Goal: Contribute content: Contribute content

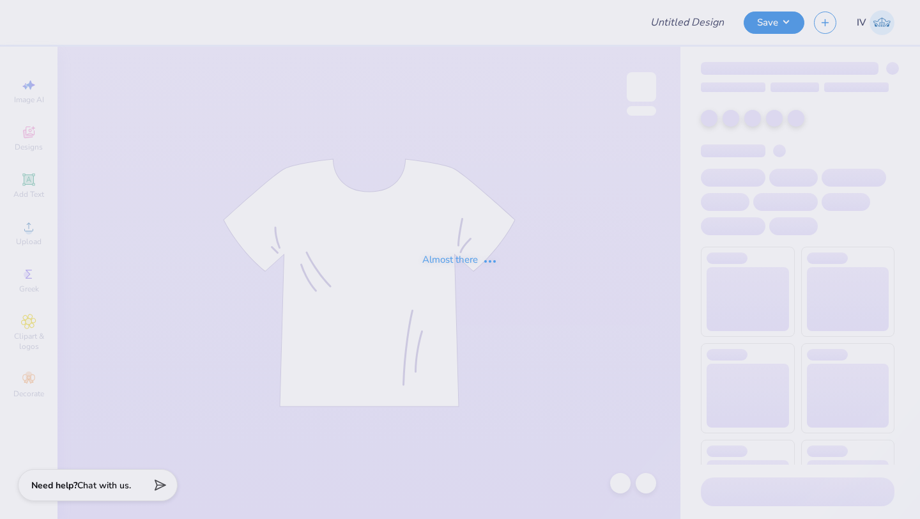
type input "Hoodie for Cosmetic Chemist Society!"
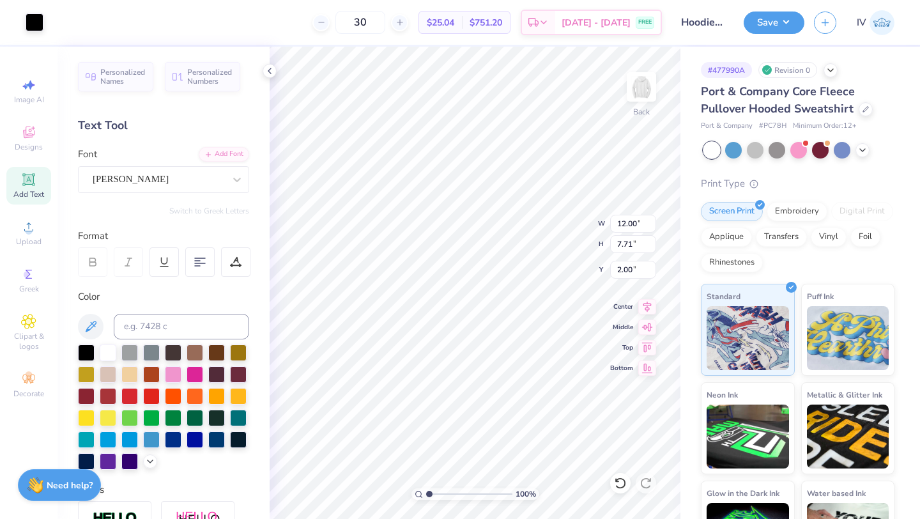
type input "3.00"
click at [643, 308] on icon at bounding box center [648, 304] width 18 height 15
click at [775, 24] on button "Save" at bounding box center [774, 21] width 61 height 22
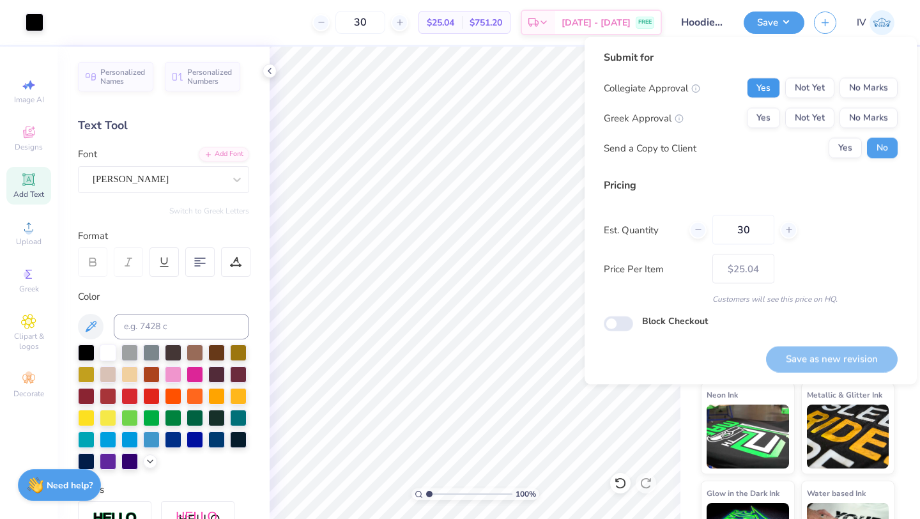
click at [773, 91] on button "Yes" at bounding box center [763, 88] width 33 height 20
click at [858, 93] on button "No Marks" at bounding box center [869, 88] width 58 height 20
click at [868, 115] on button "No Marks" at bounding box center [869, 118] width 58 height 20
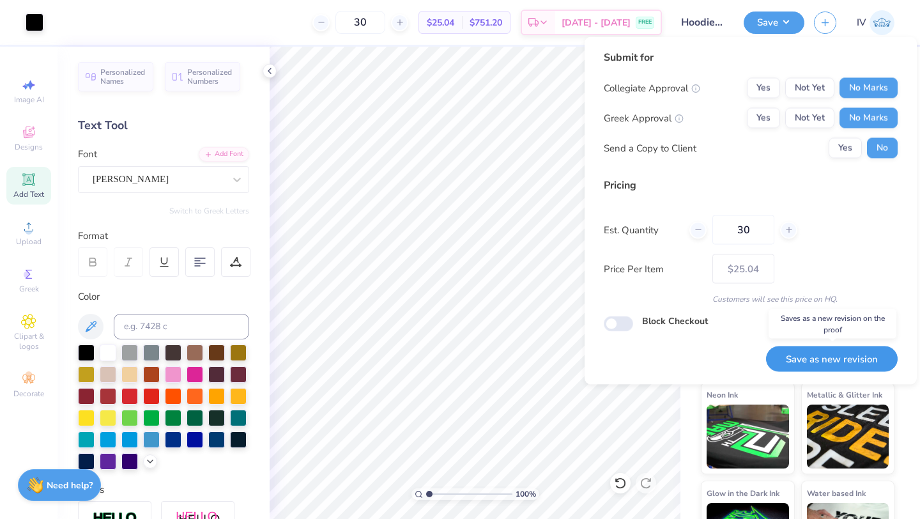
click at [822, 361] on button "Save as new revision" at bounding box center [832, 359] width 132 height 26
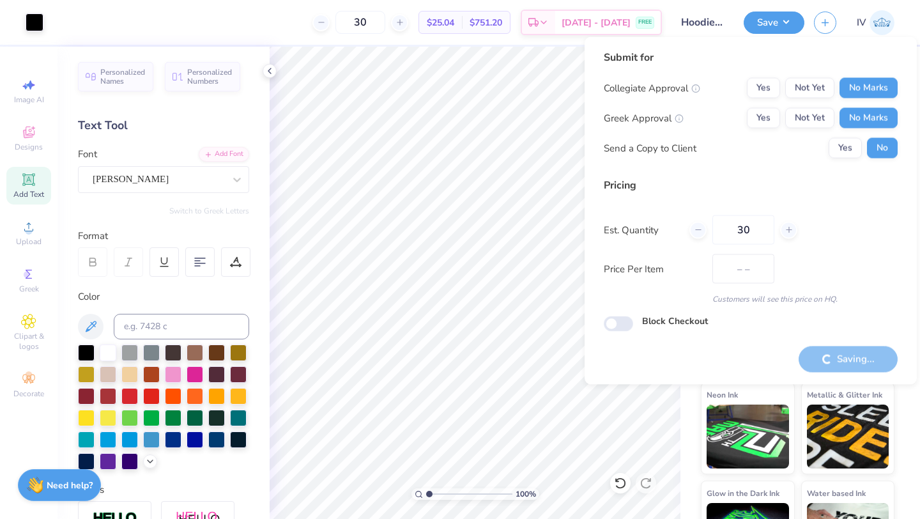
type input "$25.04"
click at [780, 24] on button "Save" at bounding box center [774, 21] width 61 height 22
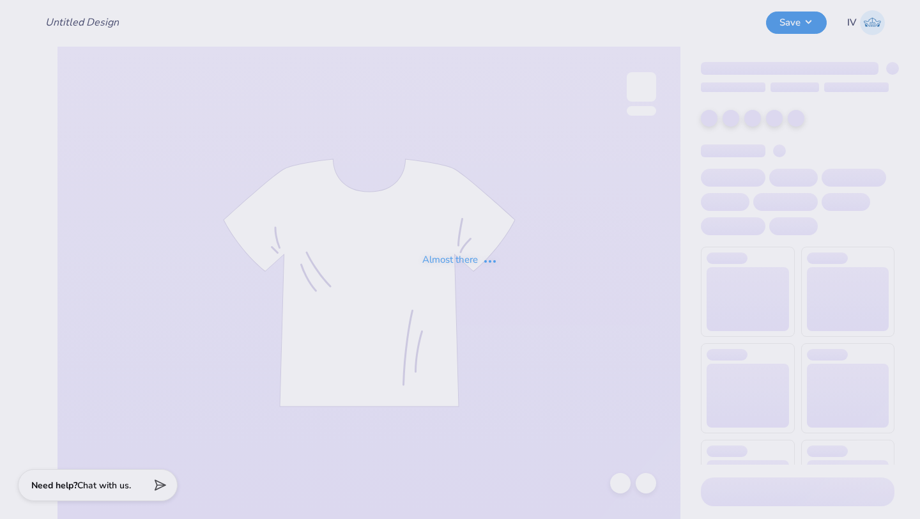
type input "Hoodie for Cosmetic Chemist Society!"
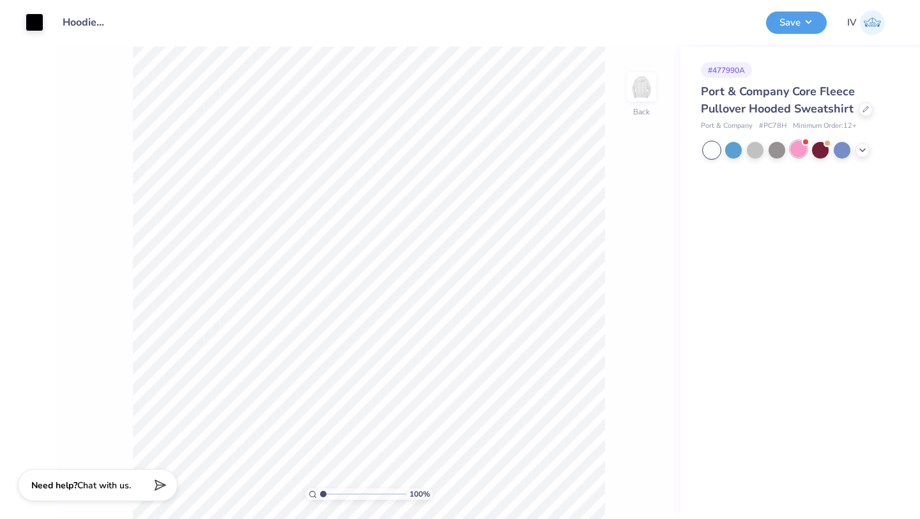
click at [800, 153] on div at bounding box center [799, 149] width 17 height 17
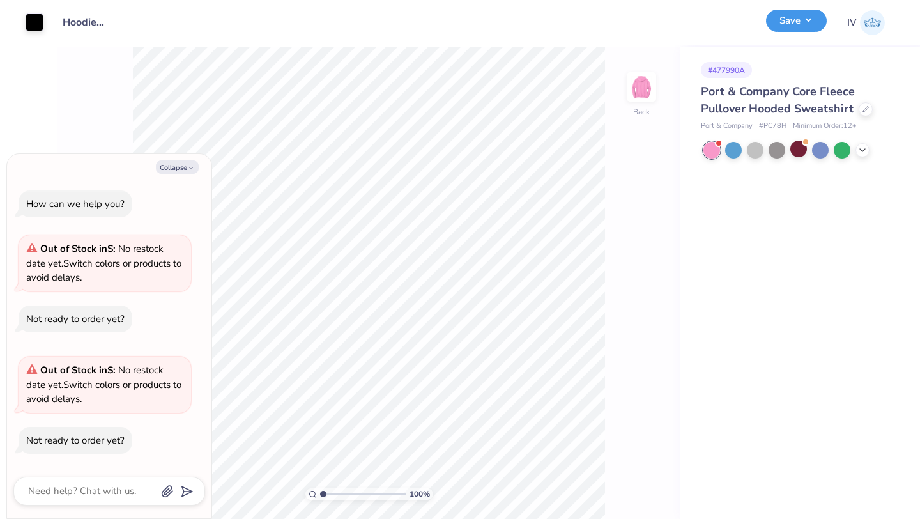
click at [802, 27] on button "Save" at bounding box center [796, 21] width 61 height 22
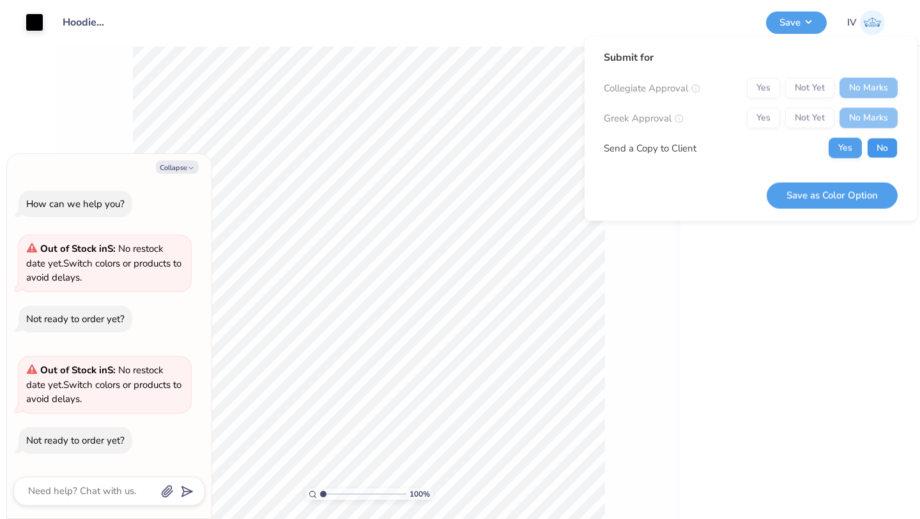
click at [881, 141] on button "No" at bounding box center [882, 148] width 31 height 20
click at [815, 188] on button "Save as Color Option" at bounding box center [832, 195] width 131 height 26
type textarea "x"
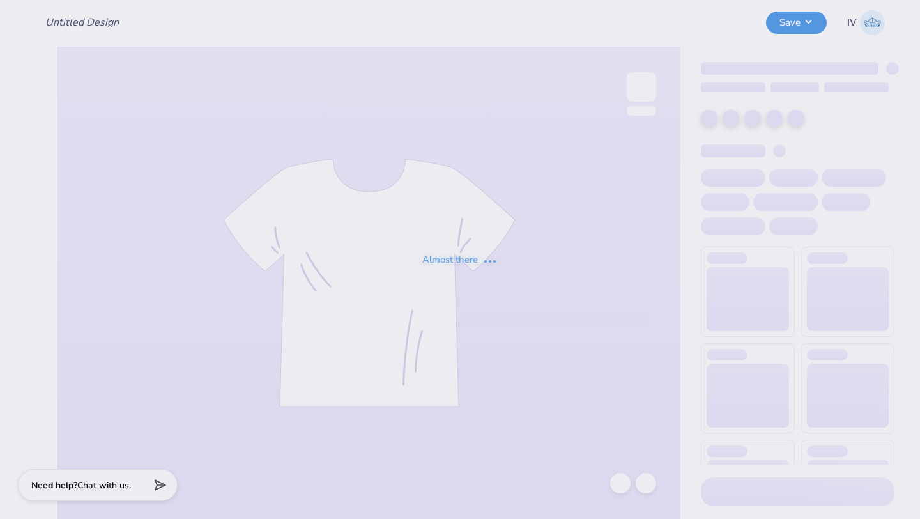
type input "Hoodie for Cosmetic Chemist Society!"
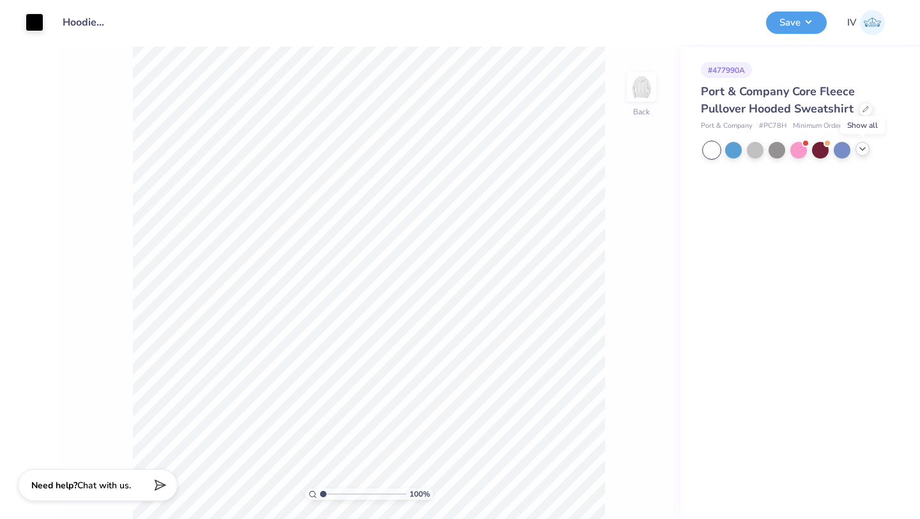
click at [869, 150] on div at bounding box center [863, 149] width 14 height 14
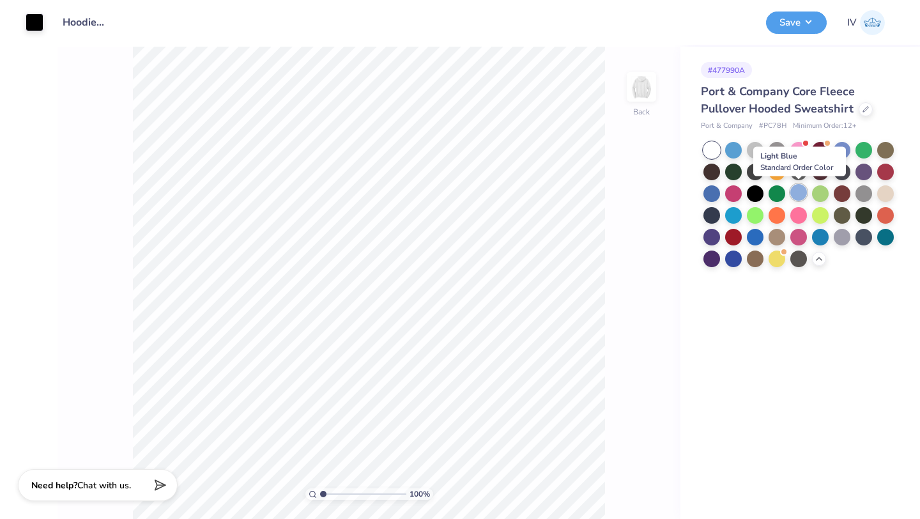
click at [798, 199] on div at bounding box center [799, 192] width 17 height 17
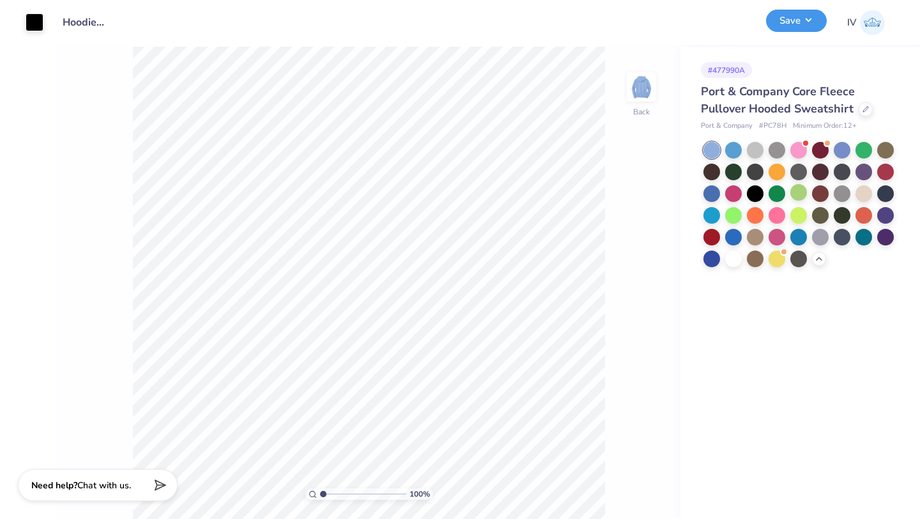
click at [788, 22] on button "Save" at bounding box center [796, 21] width 61 height 22
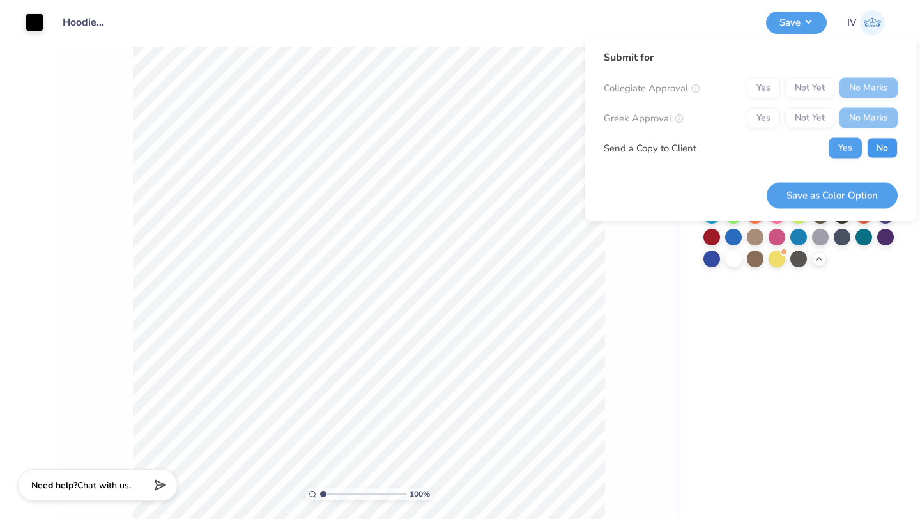
click at [885, 147] on button "No" at bounding box center [882, 148] width 31 height 20
click at [833, 201] on button "Save as Color Option" at bounding box center [832, 195] width 131 height 26
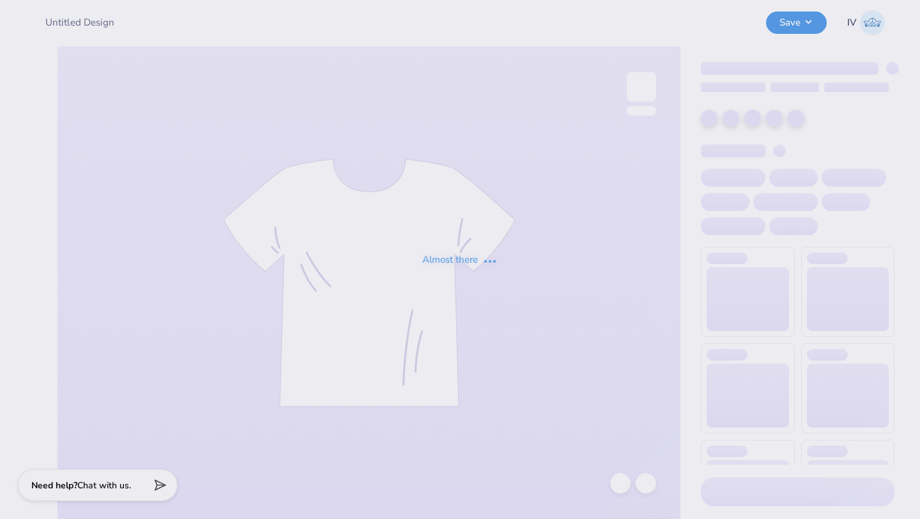
type input "Hoodie for Cosmetic Chemist Society!"
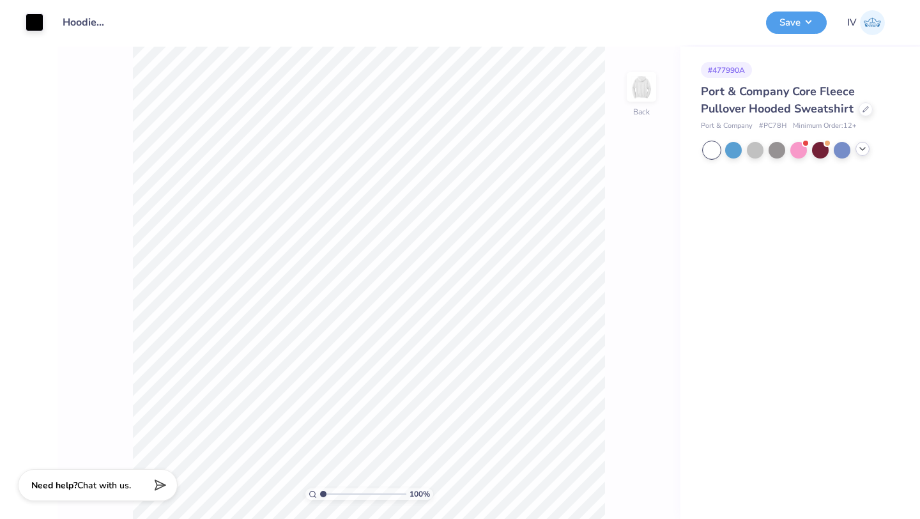
click at [858, 151] on icon at bounding box center [863, 149] width 10 height 10
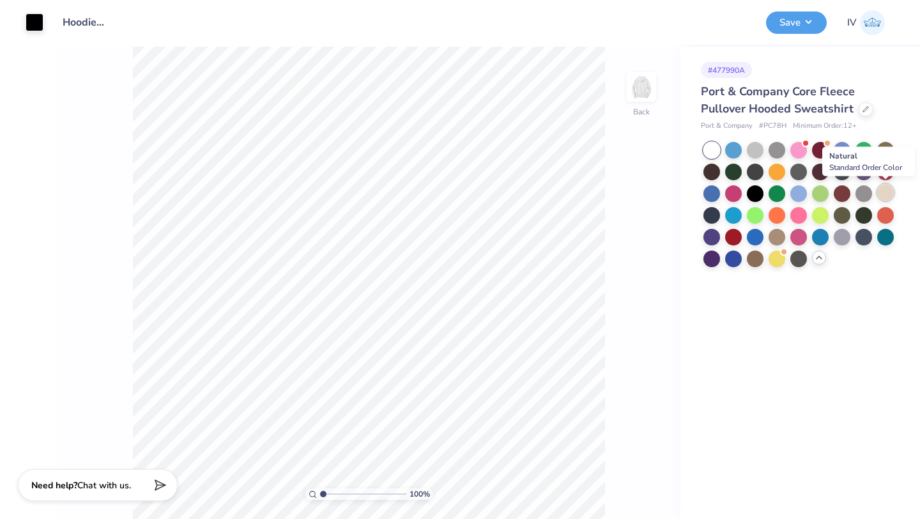
click at [886, 197] on div at bounding box center [886, 192] width 17 height 17
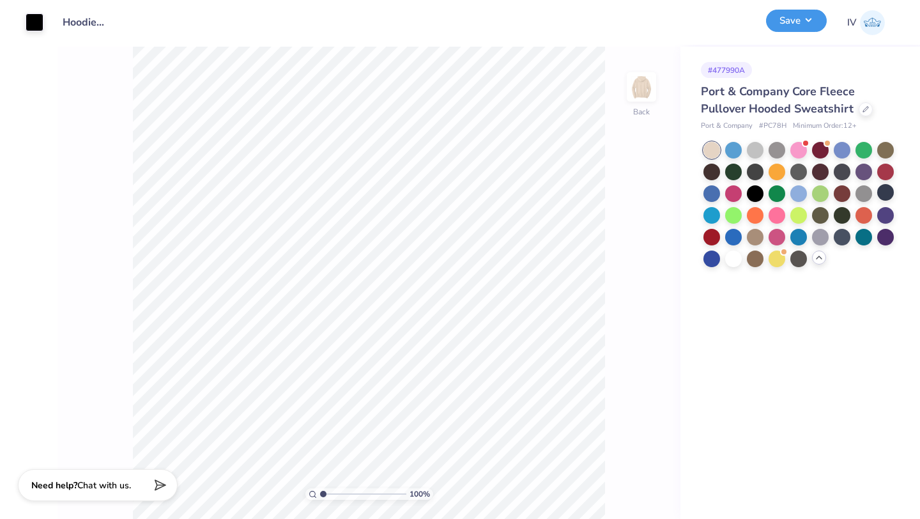
click at [786, 18] on button "Save" at bounding box center [796, 21] width 61 height 22
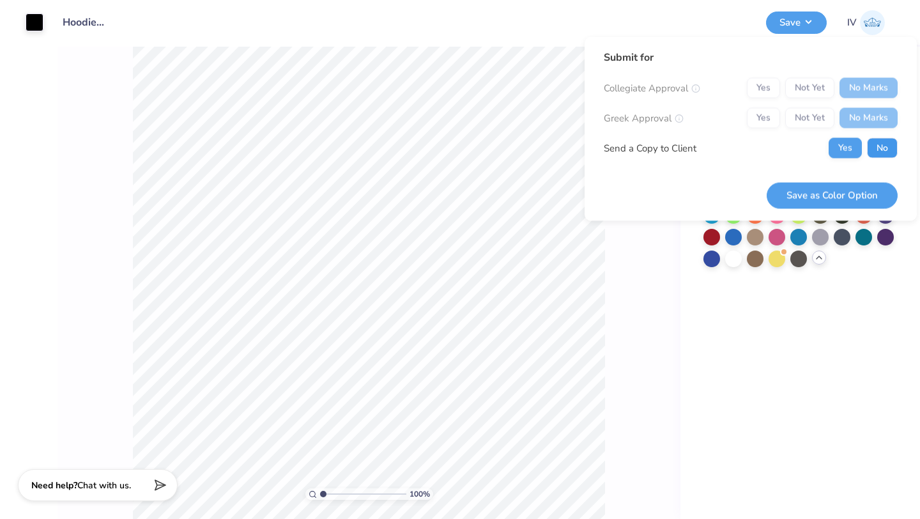
click at [878, 148] on button "No" at bounding box center [882, 148] width 31 height 20
click at [804, 209] on div "Submit for Collegiate Approval Yes Not Yet No Marks Greek Approval Yes Not Yet …" at bounding box center [751, 129] width 332 height 184
click at [823, 194] on button "Save as Color Option" at bounding box center [832, 195] width 131 height 26
